Goal: Find specific page/section: Find specific page/section

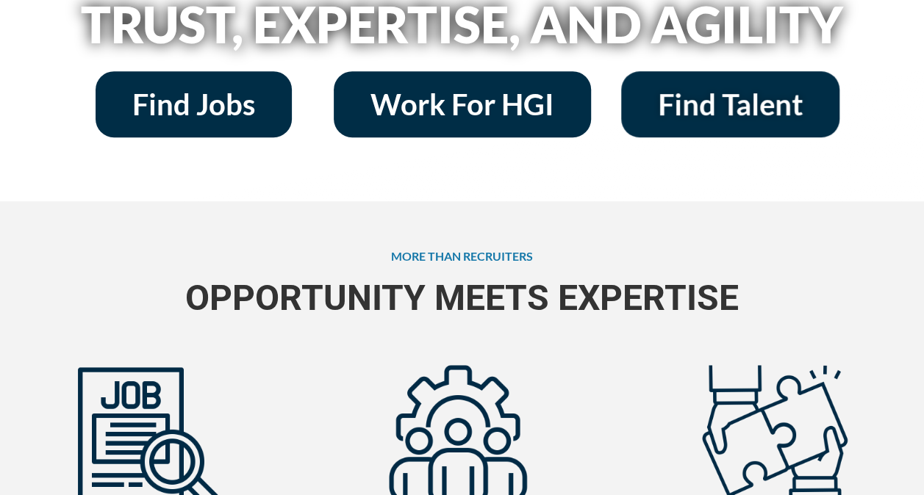
scroll to position [441, 0]
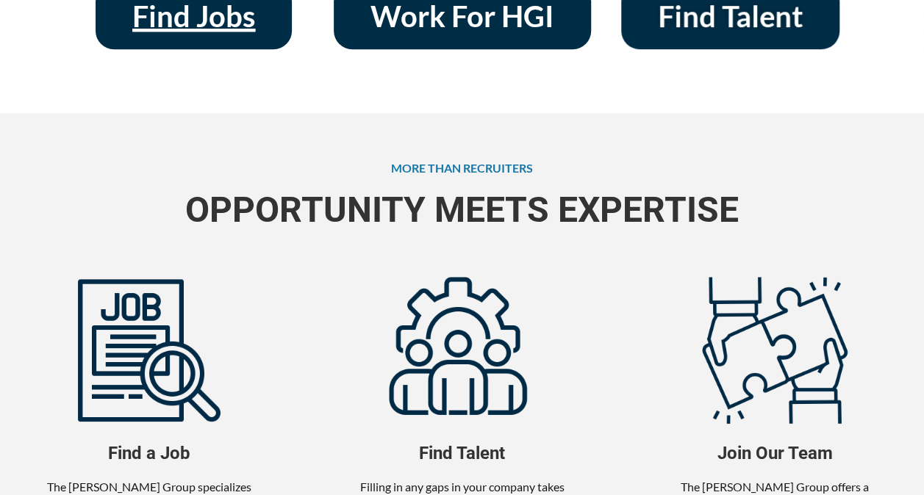
click at [214, 34] on link "Find Jobs" at bounding box center [194, 16] width 196 height 66
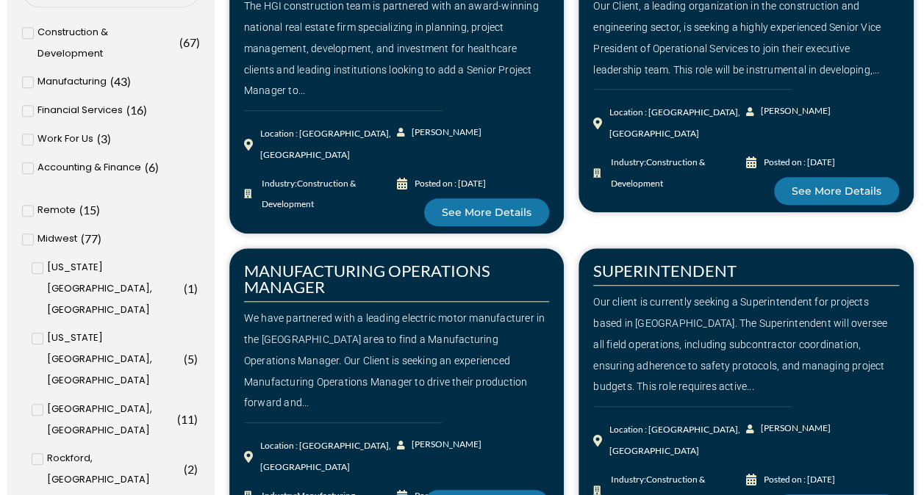
scroll to position [441, 0]
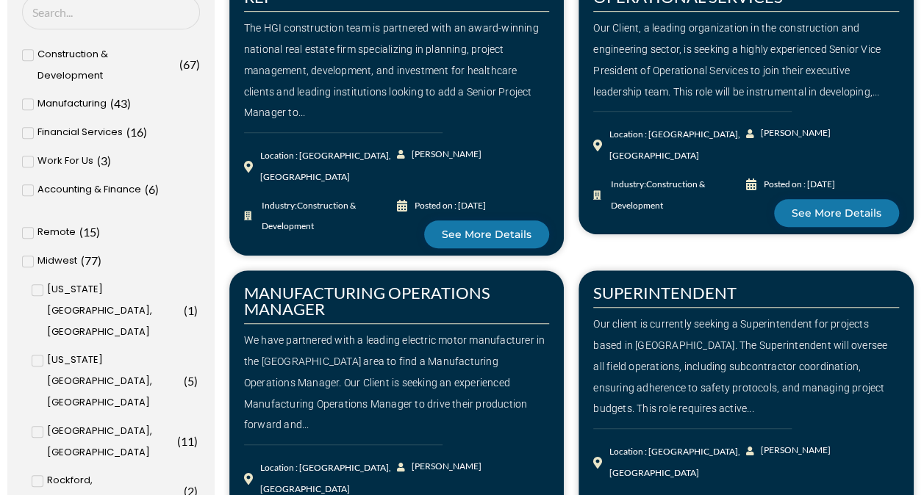
click at [26, 137] on icon at bounding box center [28, 133] width 5 height 9
click at [0, 0] on input "Financial Services ( 16 )" at bounding box center [0, 0] width 0 height 0
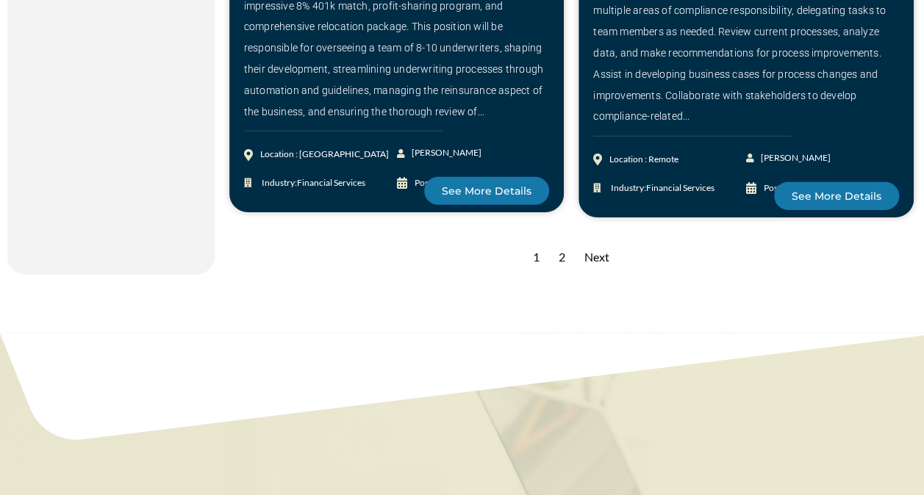
scroll to position [2353, 0]
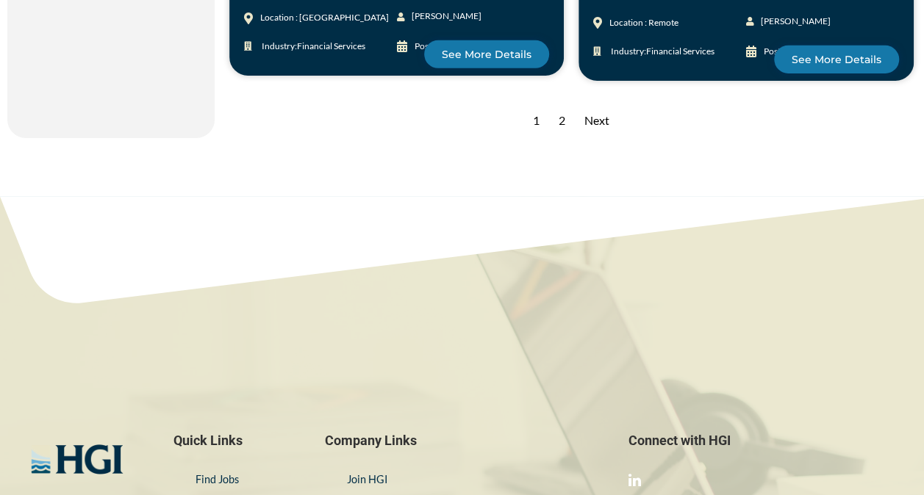
click at [587, 139] on div "Next" at bounding box center [597, 121] width 40 height 36
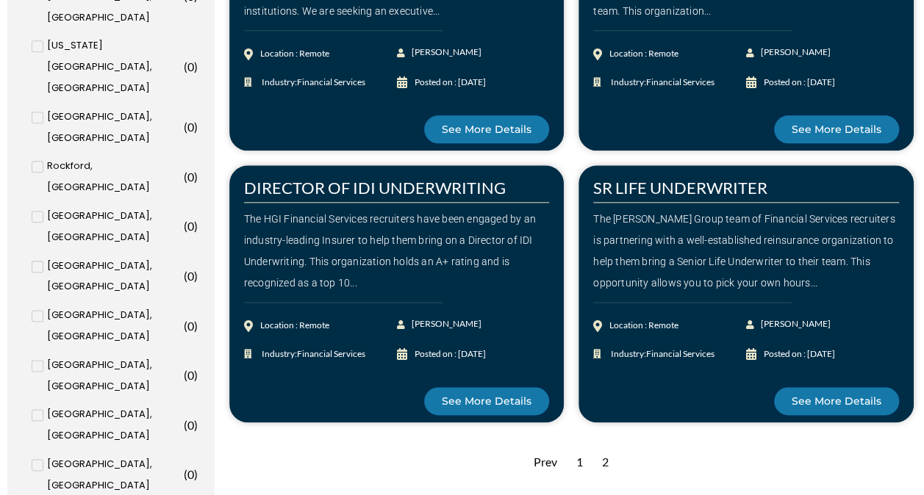
scroll to position [809, 0]
